Goal: Task Accomplishment & Management: Complete application form

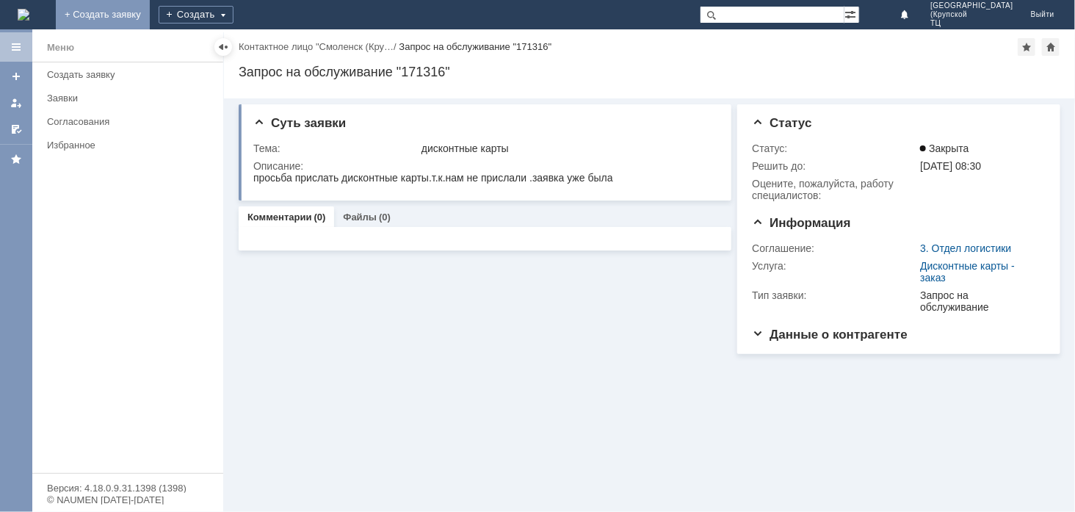
click at [150, 12] on link "+ Создать заявку" at bounding box center [103, 14] width 94 height 29
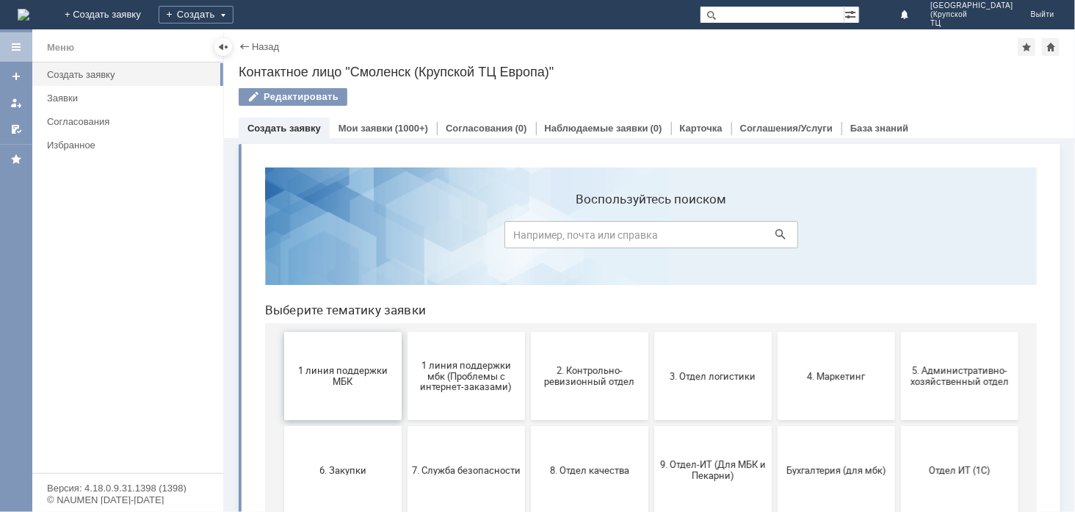
click at [350, 363] on button "1 линия поддержки МБК" at bounding box center [343, 375] width 118 height 88
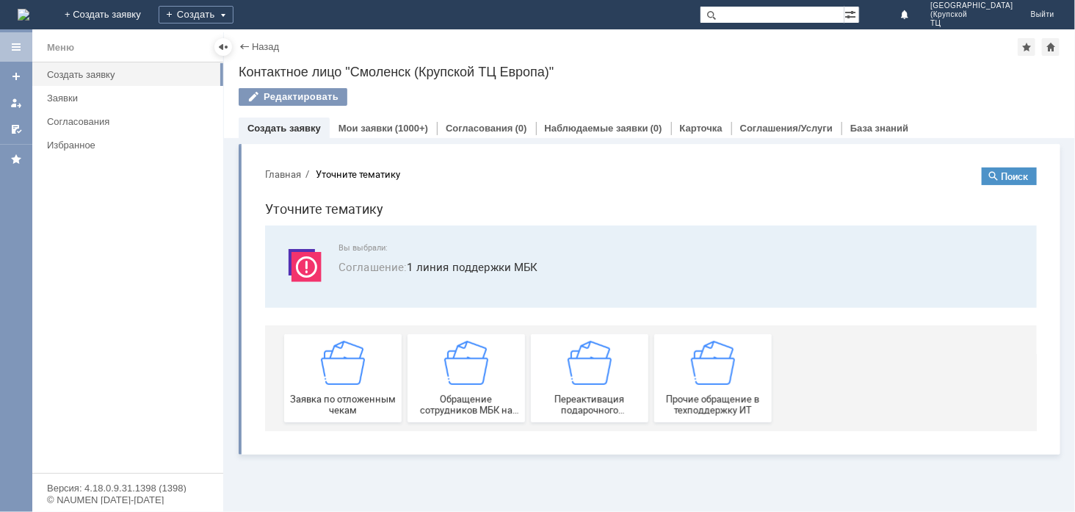
drag, startPoint x: 350, startPoint y: 363, endPoint x: 601, endPoint y: 519, distance: 295.6
click at [350, 363] on img at bounding box center [342, 362] width 44 height 44
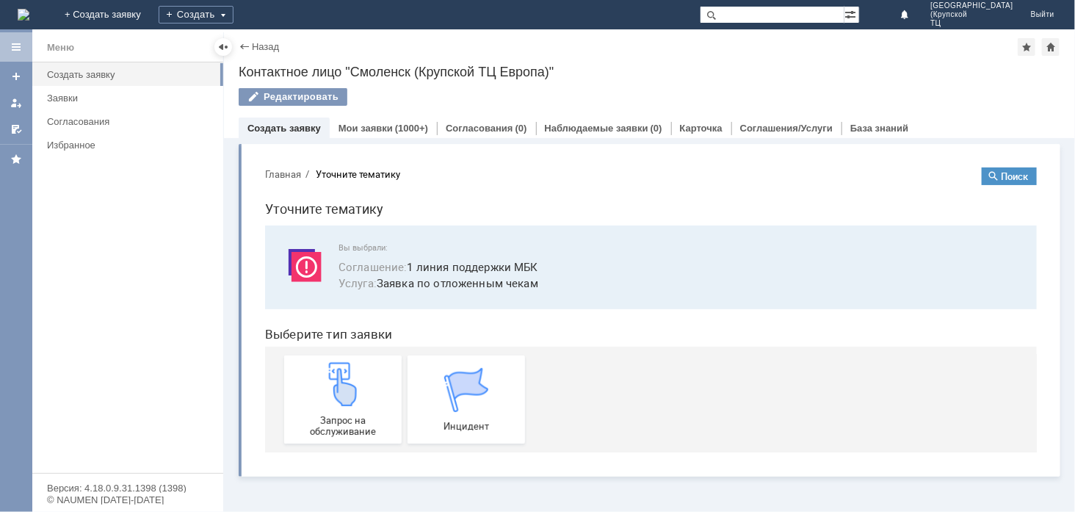
click at [345, 363] on img at bounding box center [342, 383] width 44 height 44
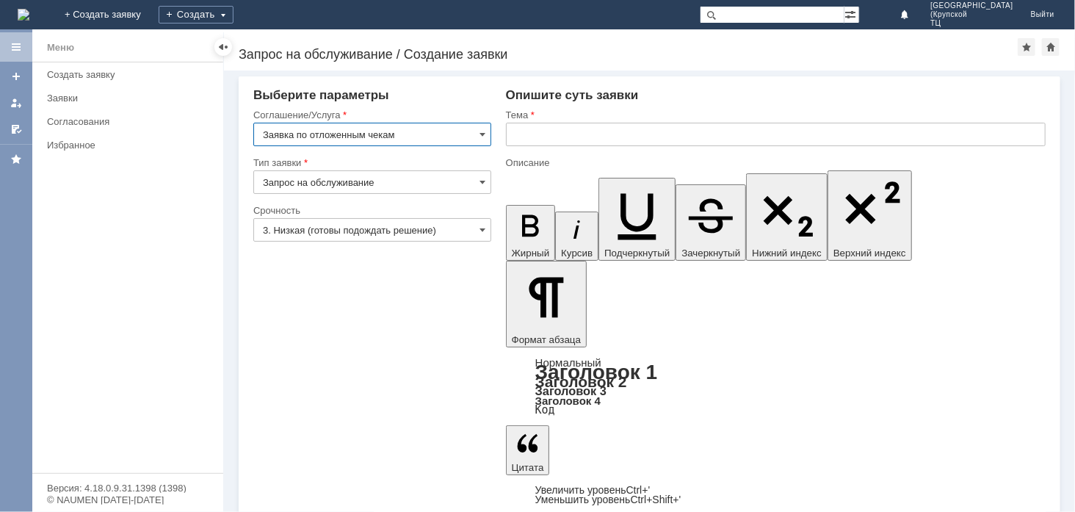
click at [435, 226] on input "3. Низкая (готовы подождать решение)" at bounding box center [372, 230] width 238 height 24
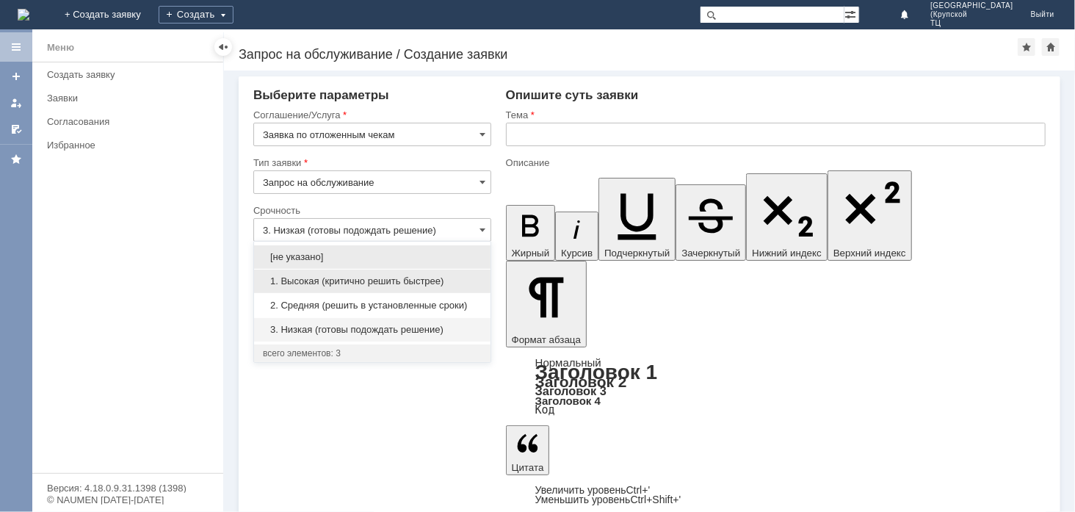
click at [425, 283] on span "1. Высокая (критично решить быстрее)" at bounding box center [372, 281] width 219 height 12
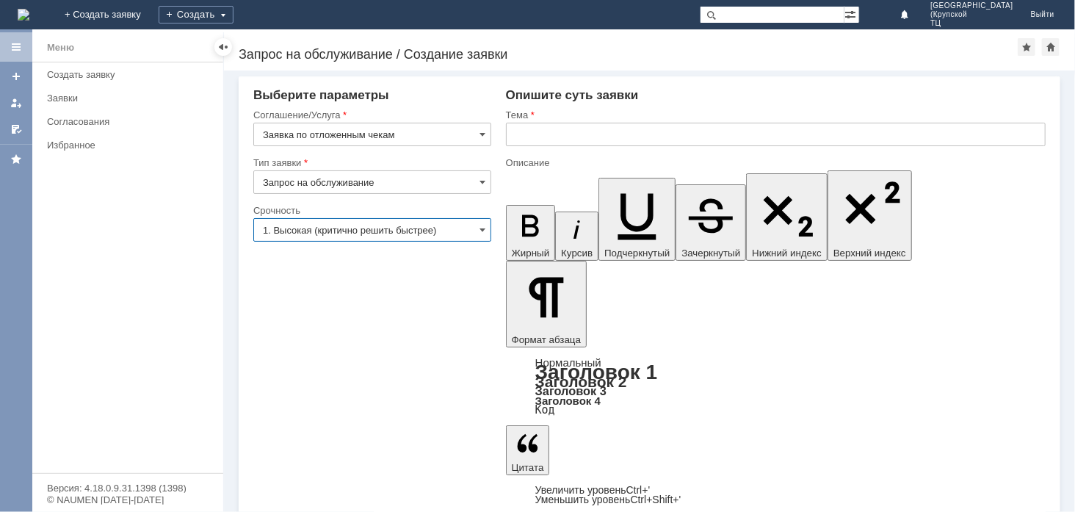
type input "1. Высокая (критично решить быстрее)"
click at [516, 137] on input "text" at bounding box center [776, 135] width 540 height 24
type input "отложенные чеки"
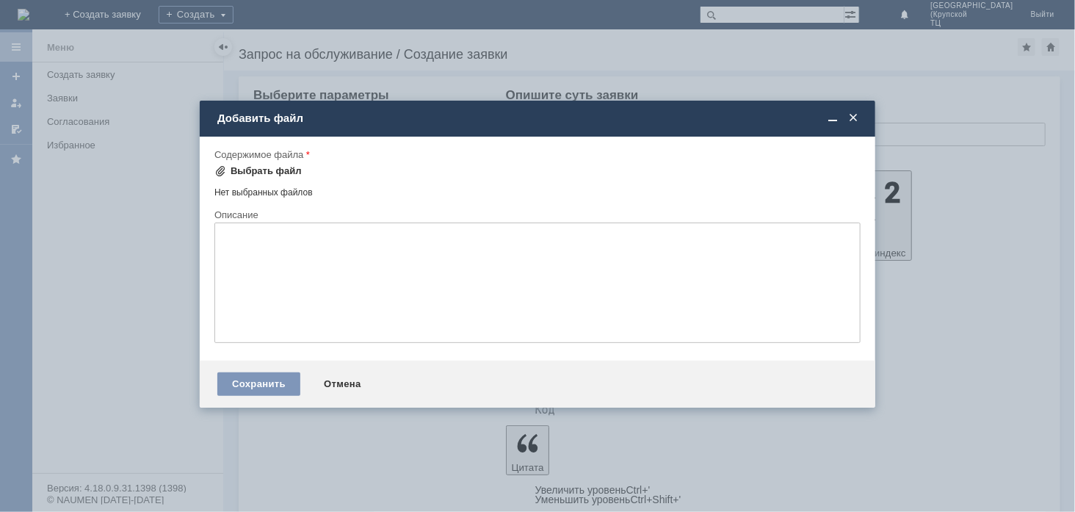
click at [268, 169] on div "Выбрать файл" at bounding box center [266, 171] width 71 height 12
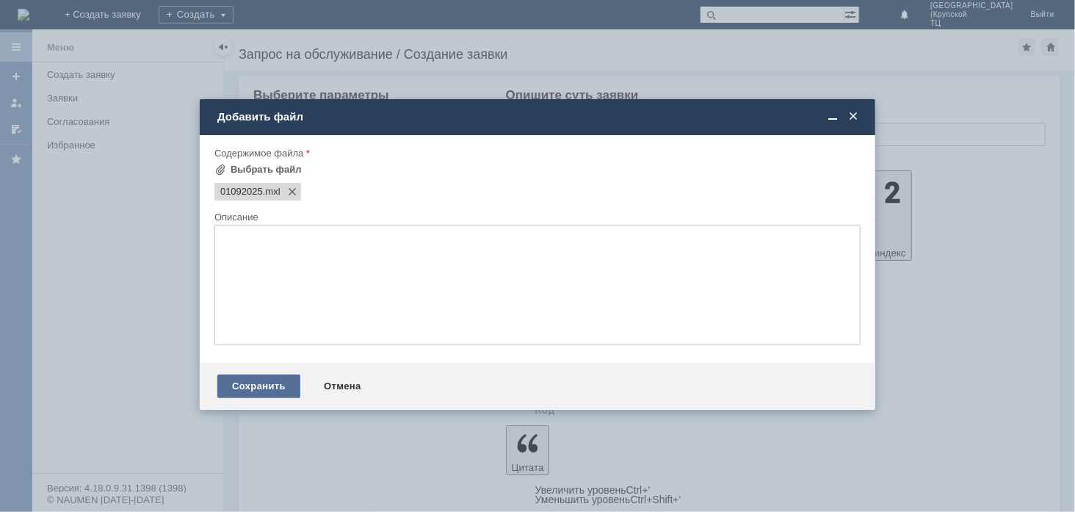
click at [282, 381] on div "Сохранить" at bounding box center [258, 387] width 83 height 24
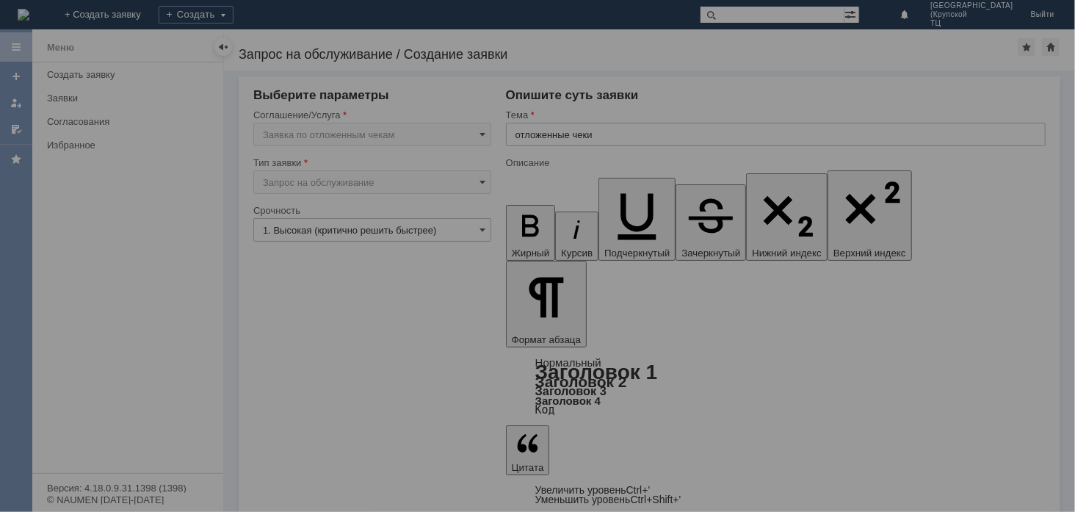
click at [303, 432] on div at bounding box center [537, 256] width 1075 height 512
